Goal: Task Accomplishment & Management: Manage account settings

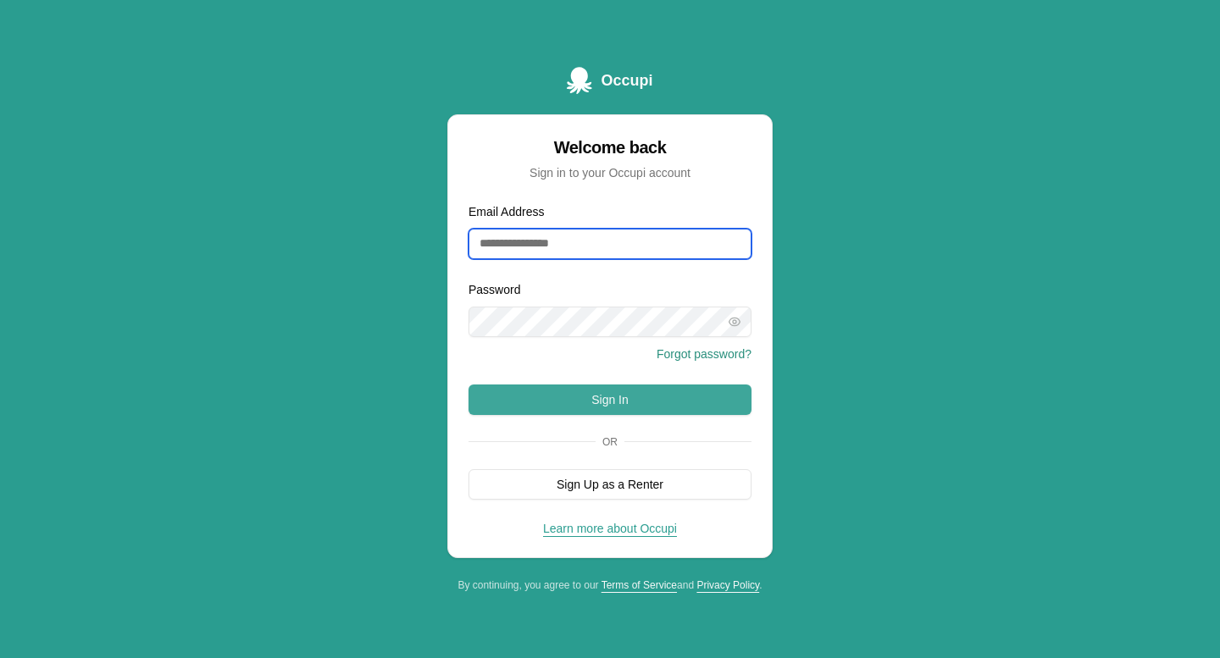
type input "**********"
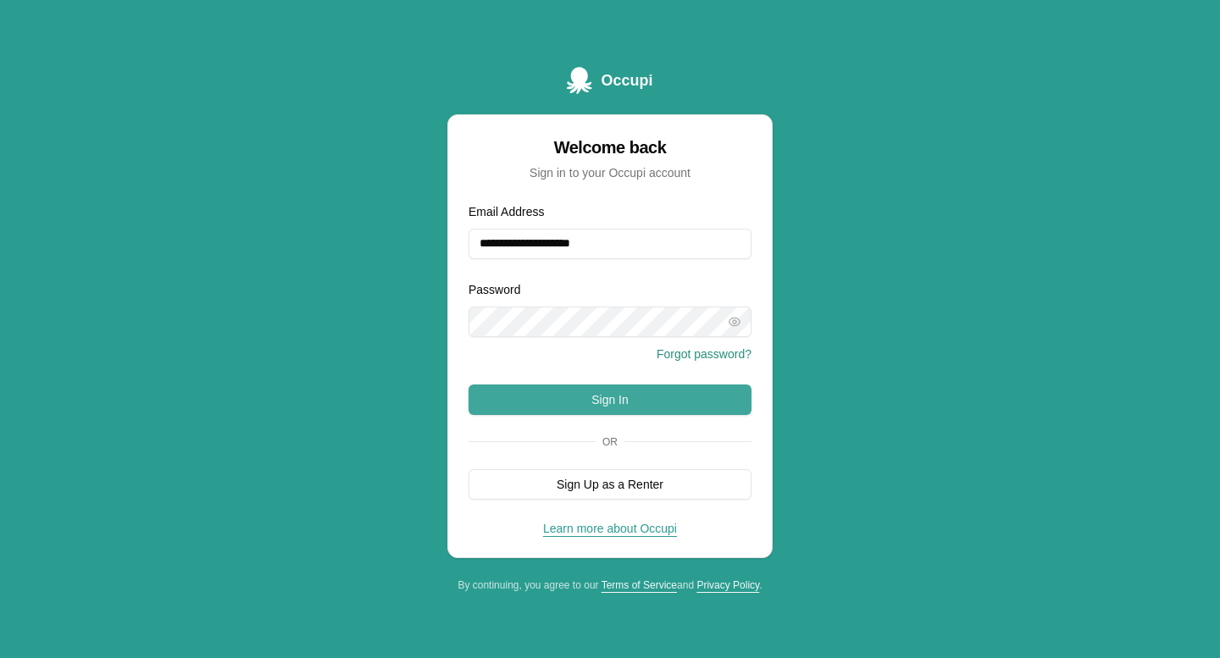
click at [628, 394] on button "Sign In" at bounding box center [609, 400] width 283 height 30
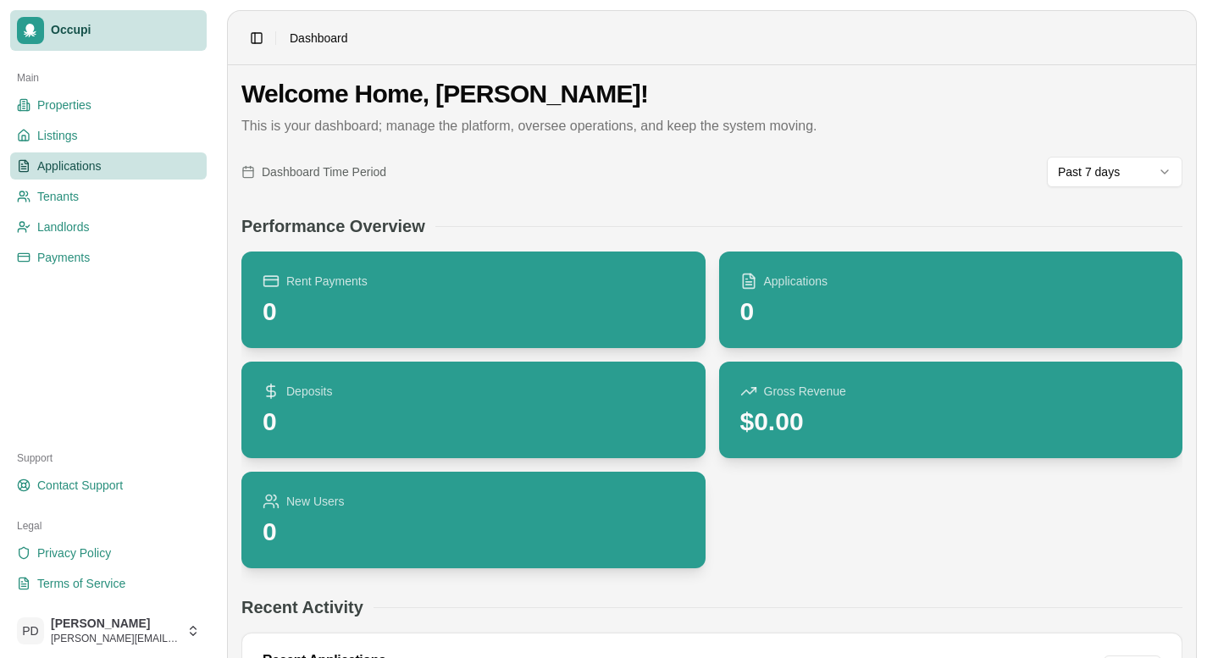
click at [128, 164] on link "Applications" at bounding box center [108, 165] width 197 height 27
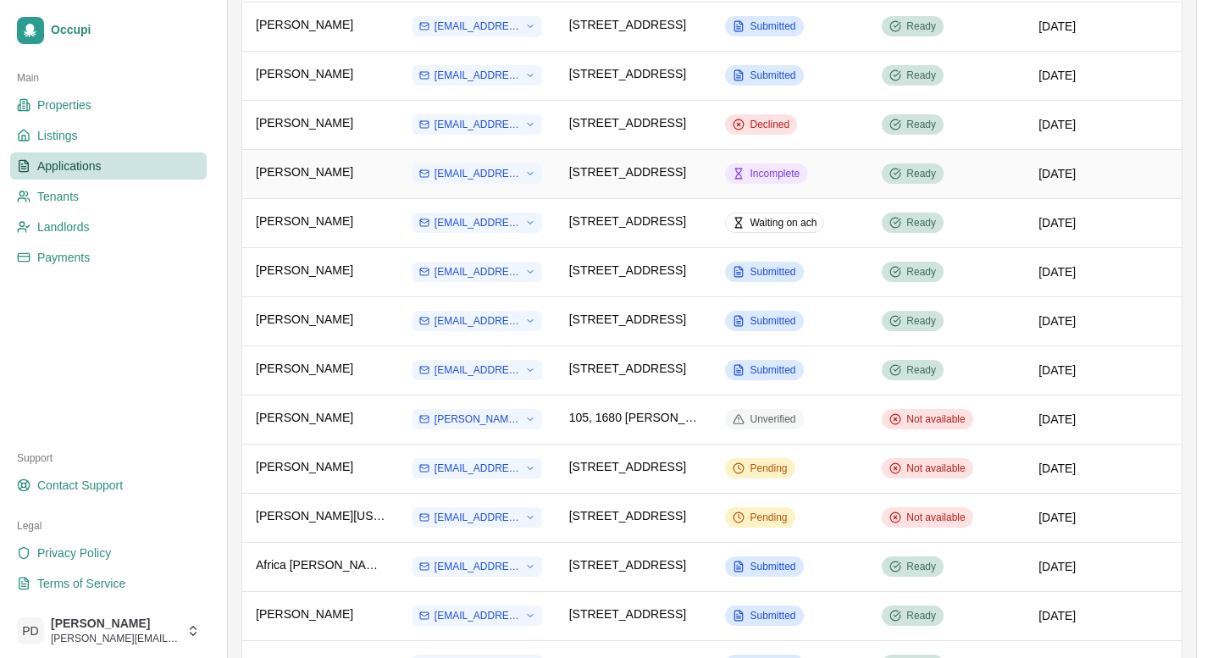
scroll to position [635, 0]
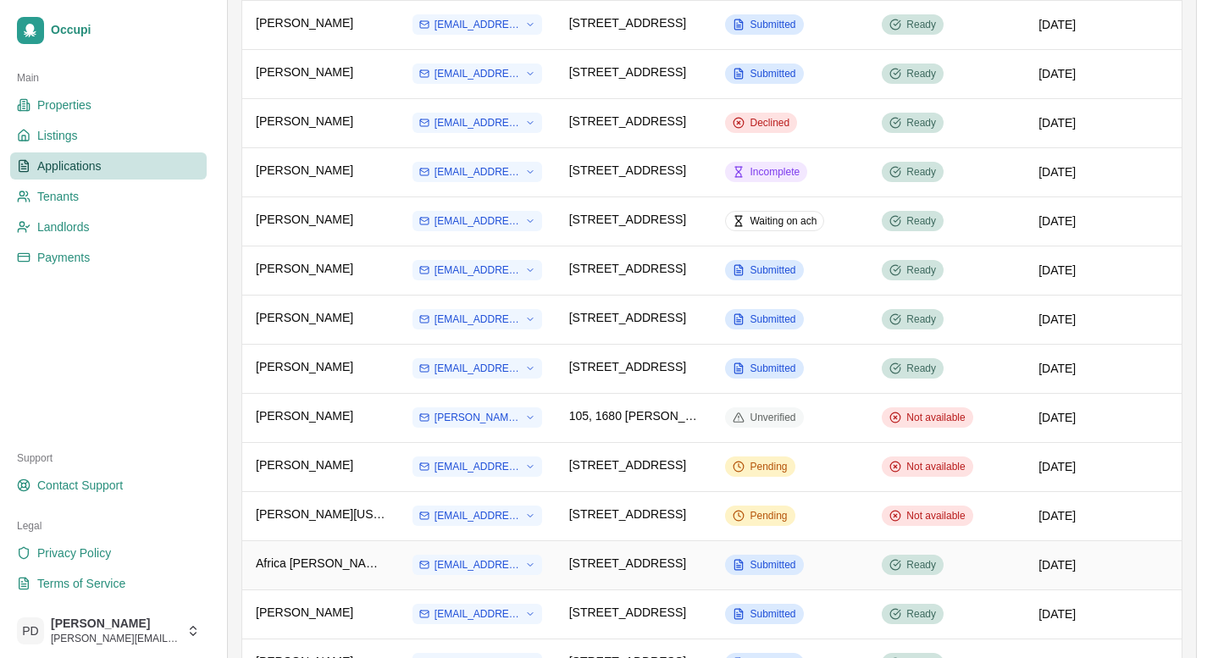
click at [1038, 571] on div "[DATE]" at bounding box center [1103, 564] width 130 height 17
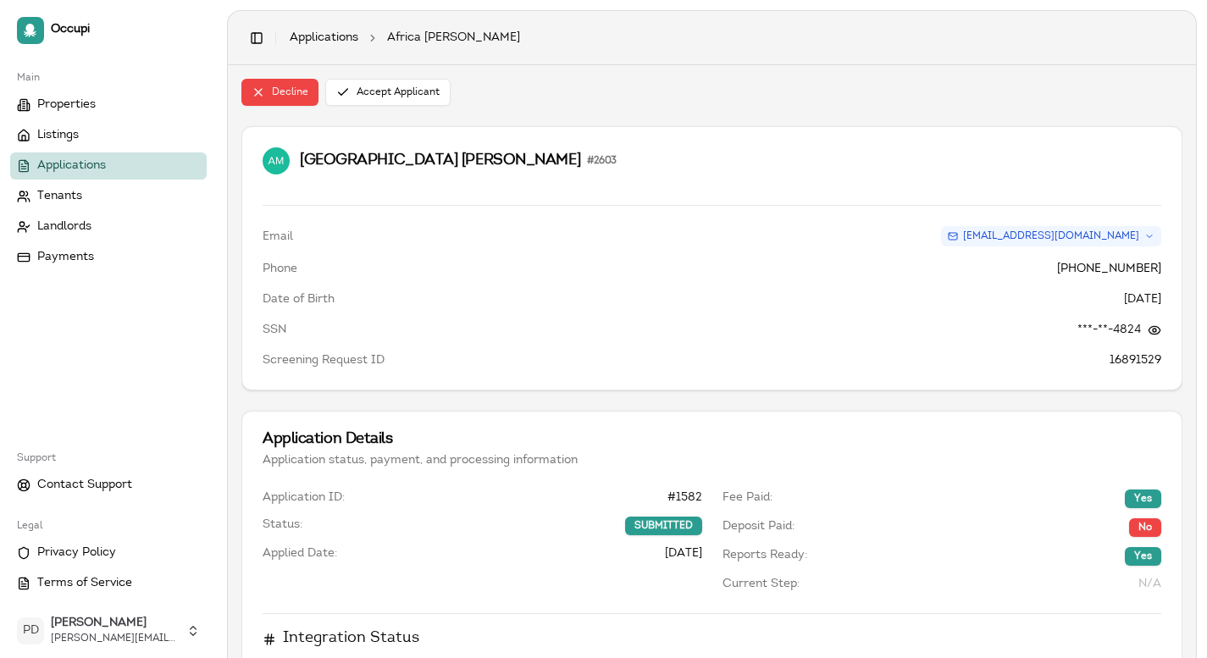
click at [73, 162] on span "Applications" at bounding box center [71, 166] width 69 height 17
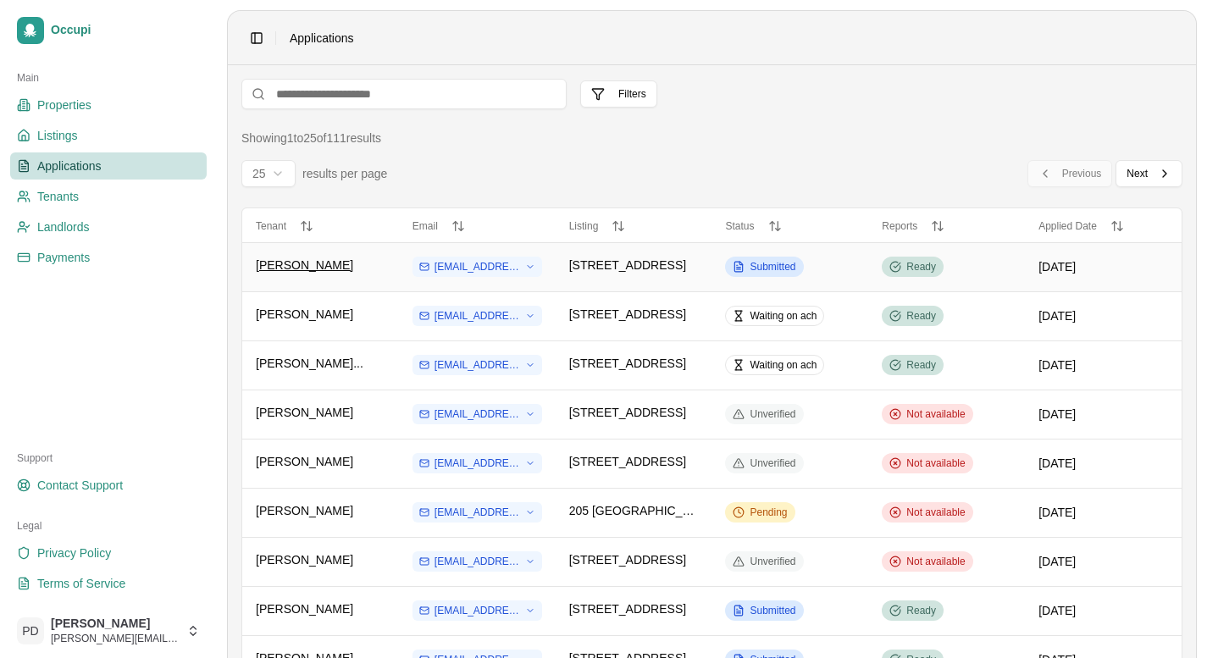
click at [329, 274] on span "[PERSON_NAME]" at bounding box center [304, 265] width 97 height 17
click at [868, 271] on td "Ready" at bounding box center [946, 266] width 157 height 49
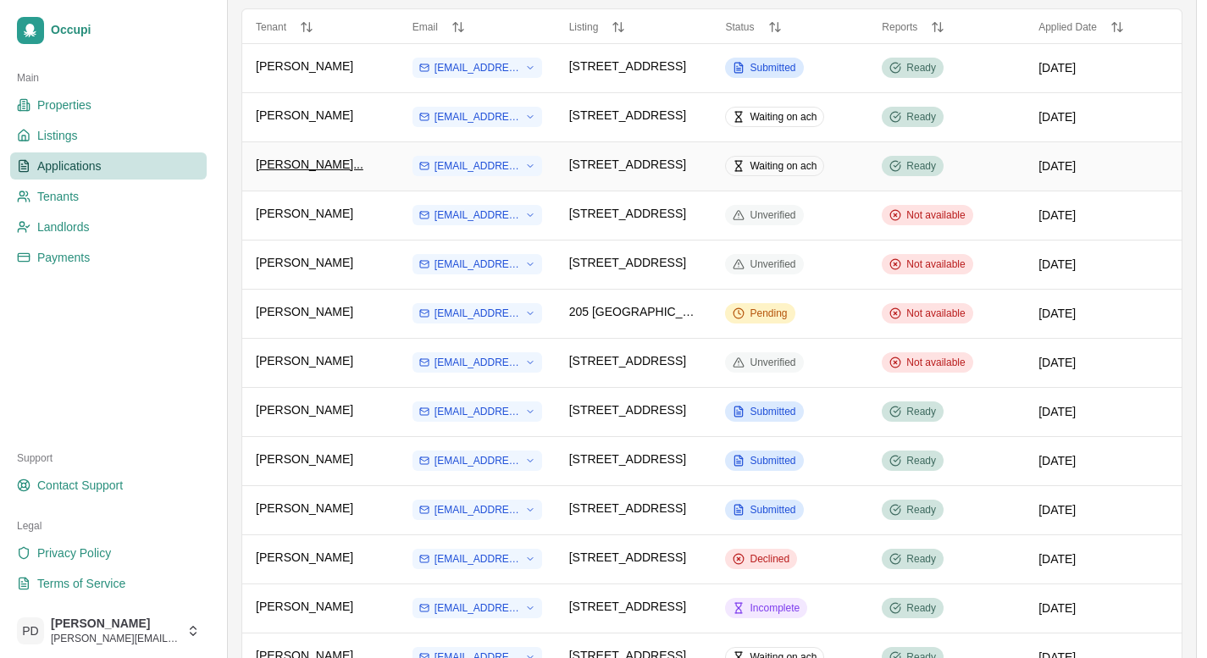
scroll to position [201, 0]
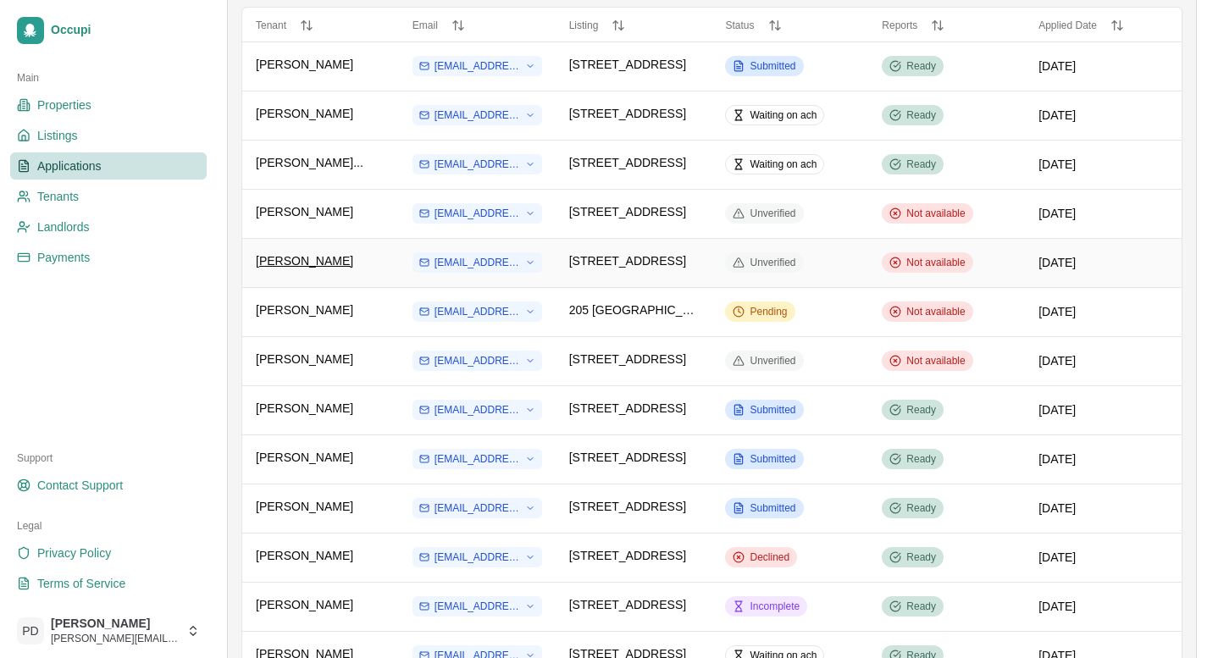
click at [301, 269] on span "[PERSON_NAME]" at bounding box center [304, 260] width 97 height 17
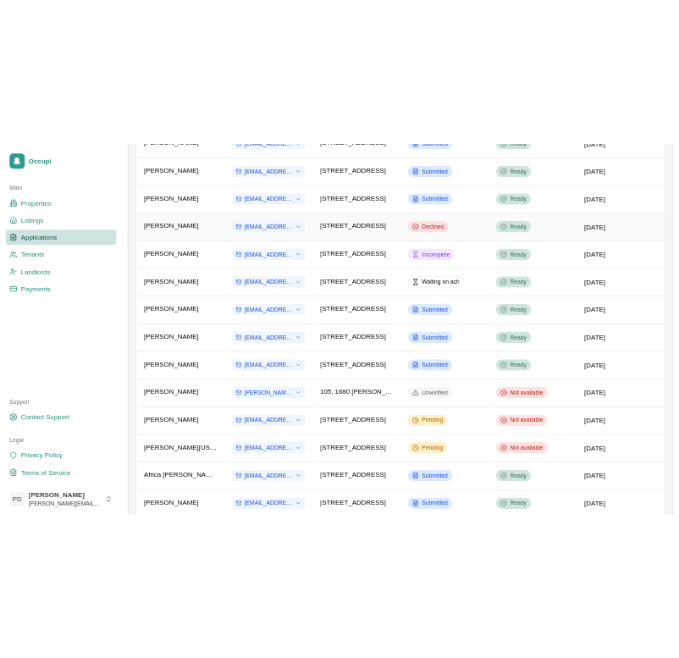
scroll to position [663, 0]
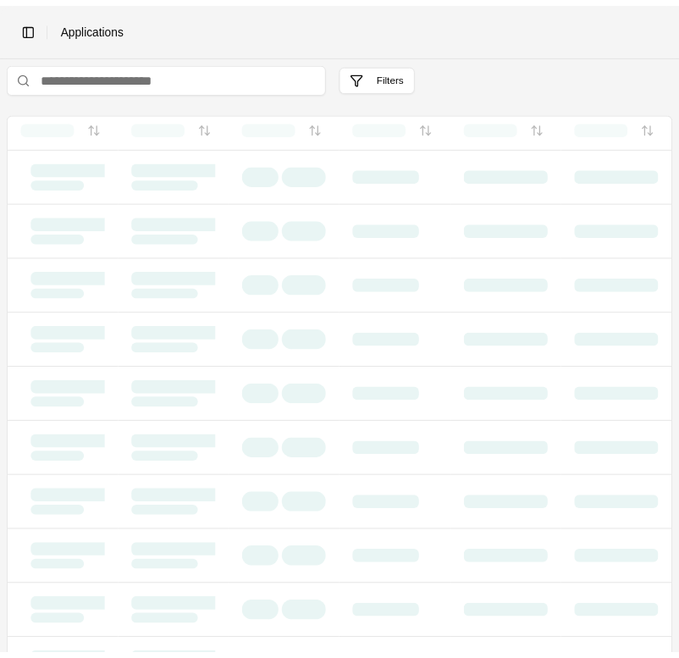
scroll to position [663, 0]
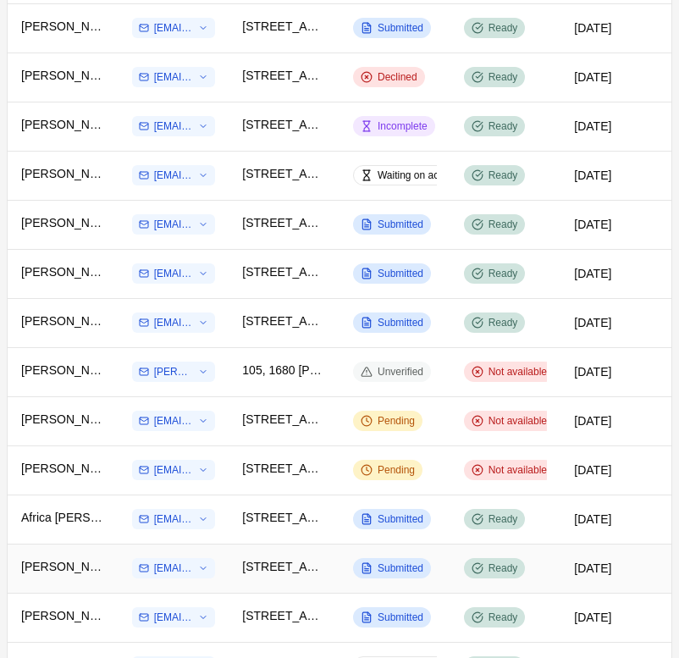
click at [119, 579] on td "[EMAIL_ADDRESS][DOMAIN_NAME]" at bounding box center [174, 568] width 111 height 49
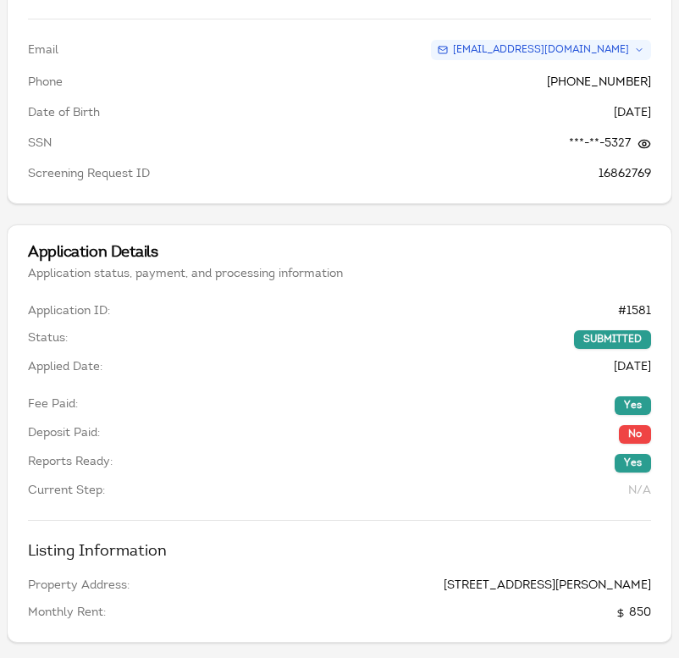
scroll to position [180, 0]
